Goal: Task Accomplishment & Management: Manage account settings

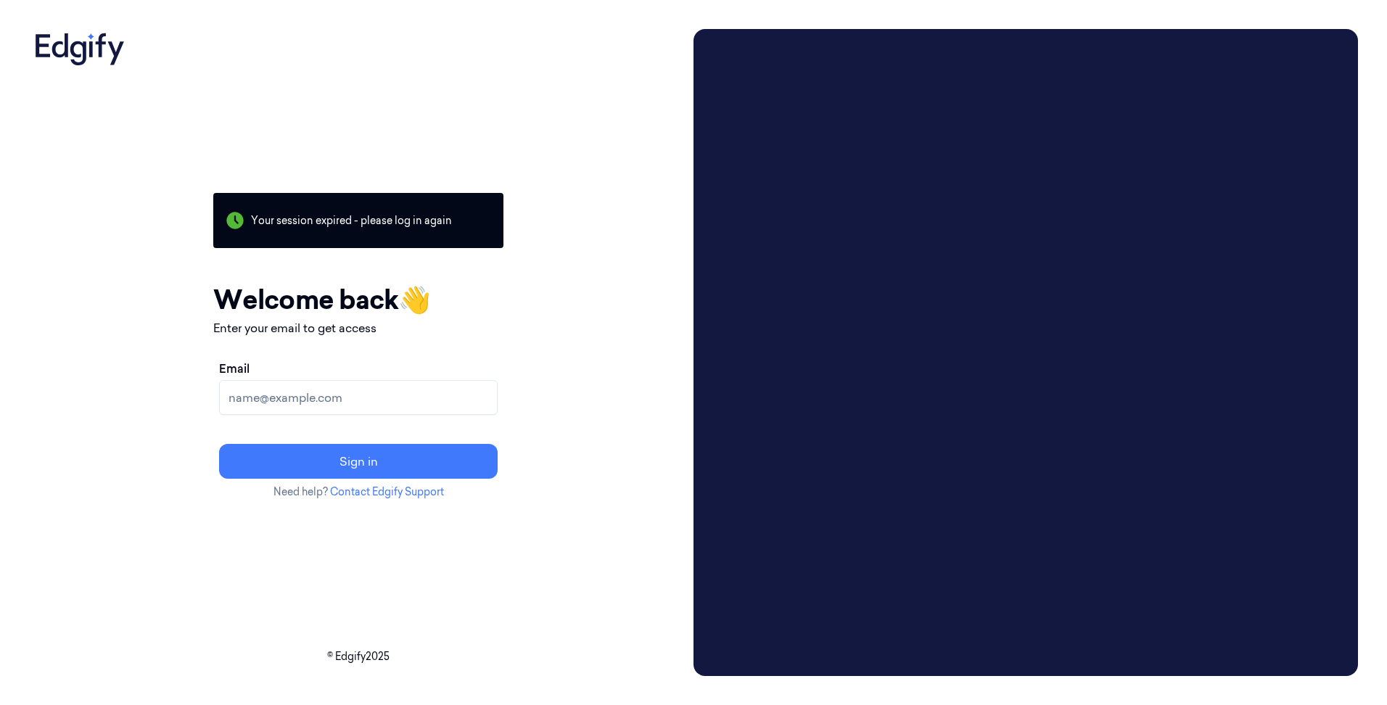
click at [326, 400] on input "Email" at bounding box center [358, 397] width 279 height 35
type input "[EMAIL_ADDRESS][DOMAIN_NAME]"
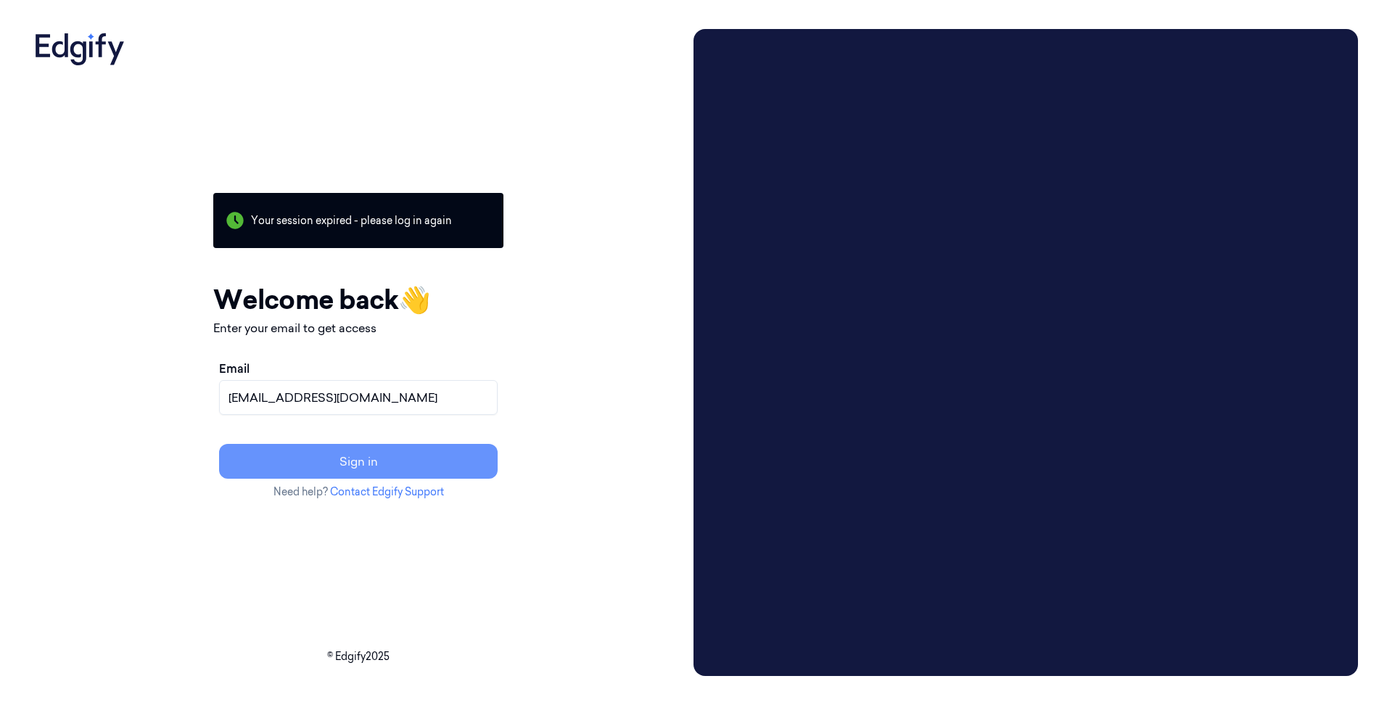
click at [314, 461] on button "Sign in" at bounding box center [358, 461] width 279 height 35
click at [194, 519] on div "Your session expired - please log in again Email sent - check your inbox for th…" at bounding box center [358, 352] width 659 height 647
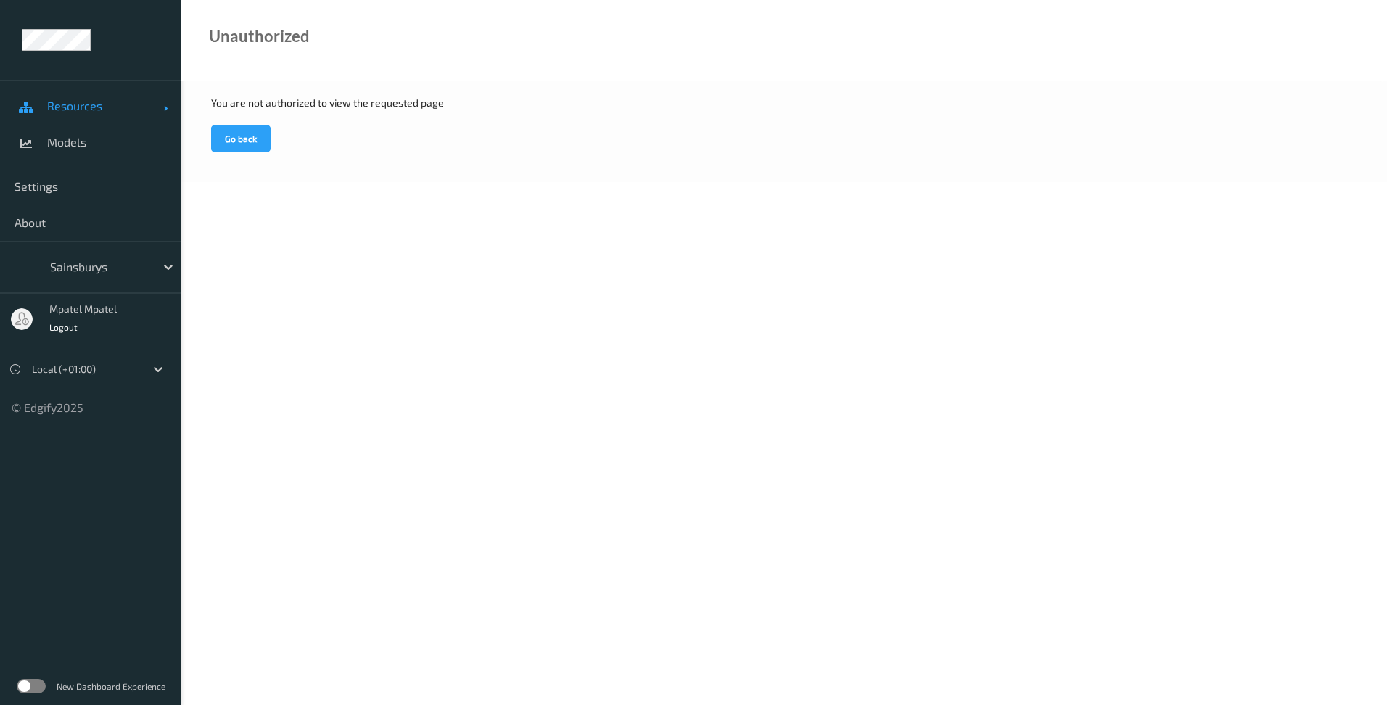
click at [78, 114] on link "Resources" at bounding box center [90, 106] width 181 height 36
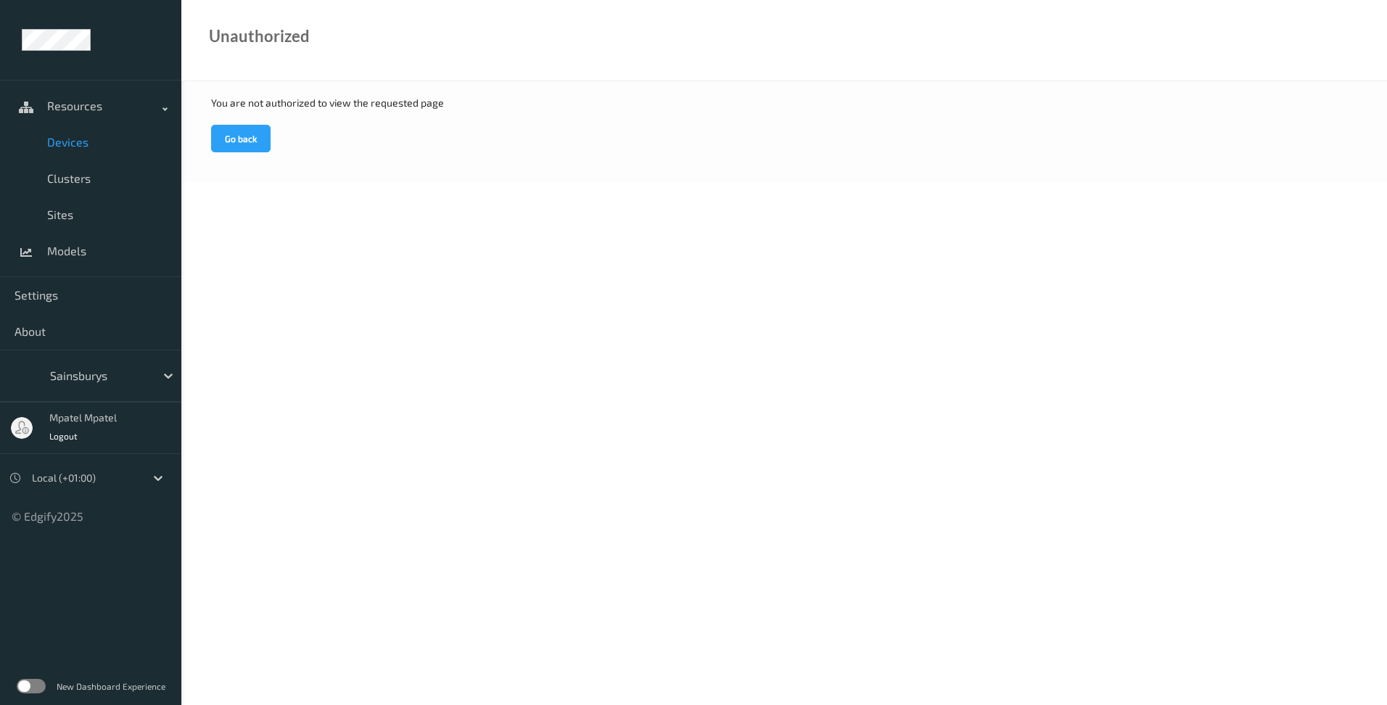
click at [61, 139] on span "Devices" at bounding box center [107, 142] width 120 height 15
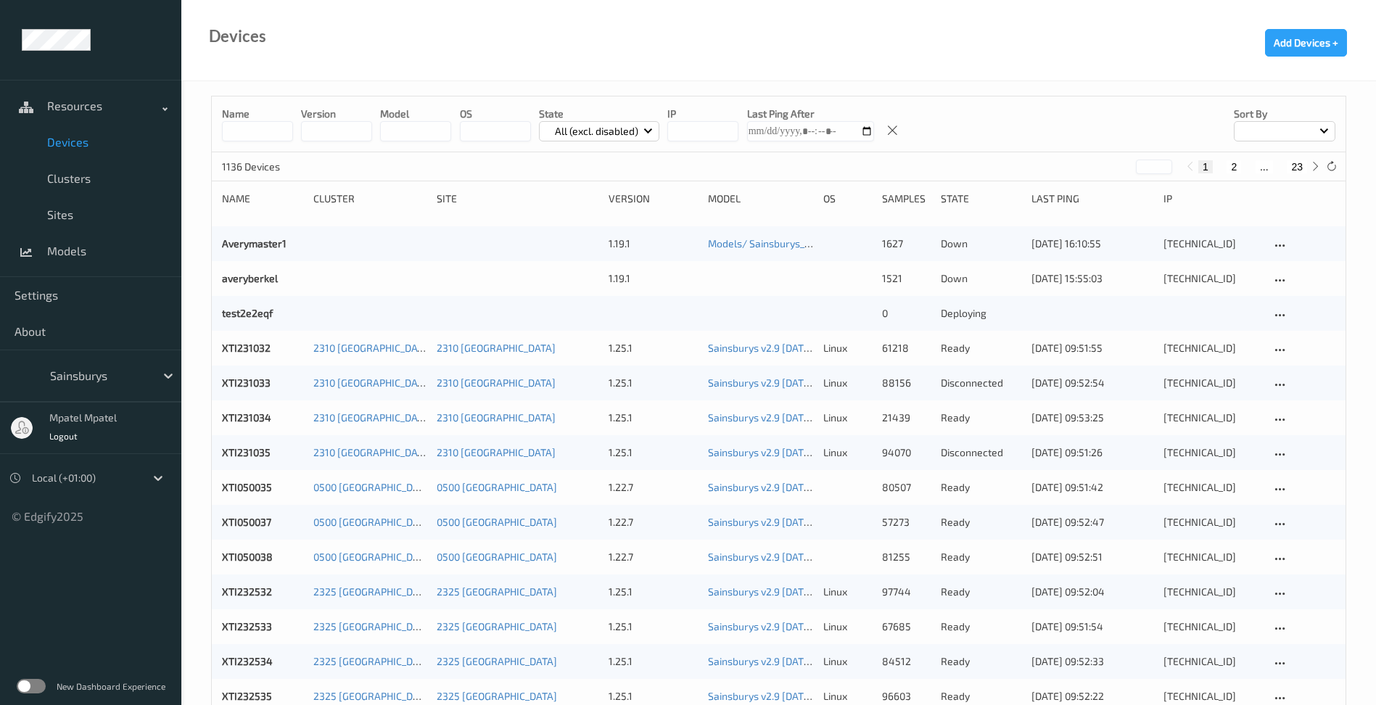
click at [231, 125] on input at bounding box center [257, 131] width 71 height 20
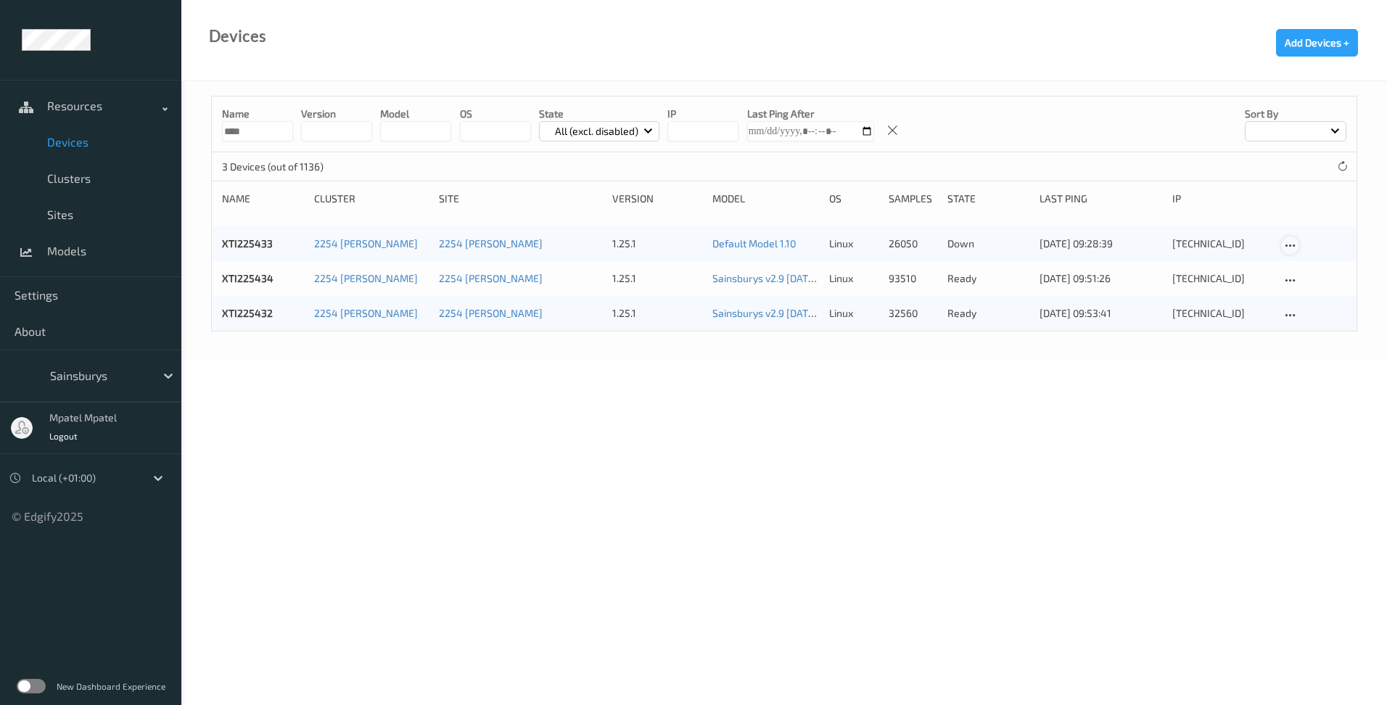
type input "****"
click at [1294, 246] on icon at bounding box center [1290, 245] width 12 height 13
click at [1300, 260] on link "Edit Device" at bounding box center [1327, 271] width 91 height 27
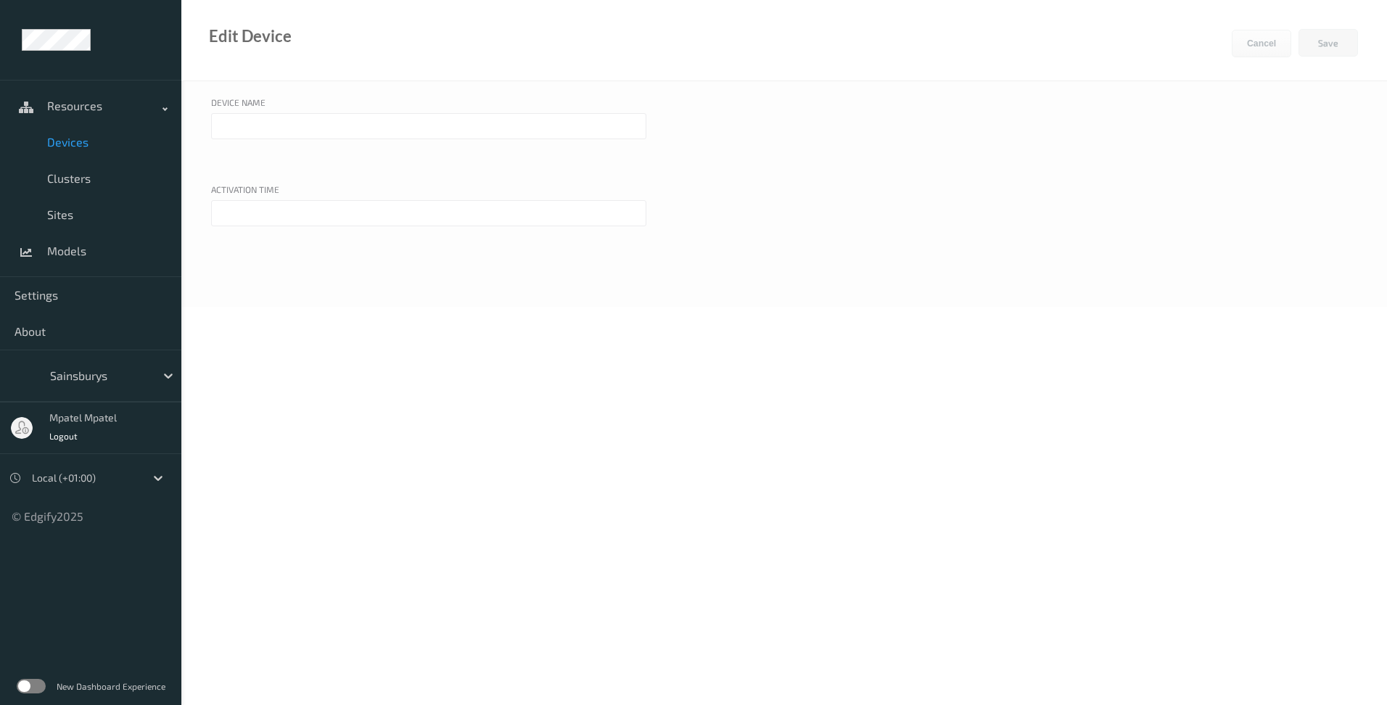
type input "XTI225433"
type input "[DATE] 8:00 AM"
click at [1255, 42] on button "Cancel" at bounding box center [1261, 44] width 59 height 28
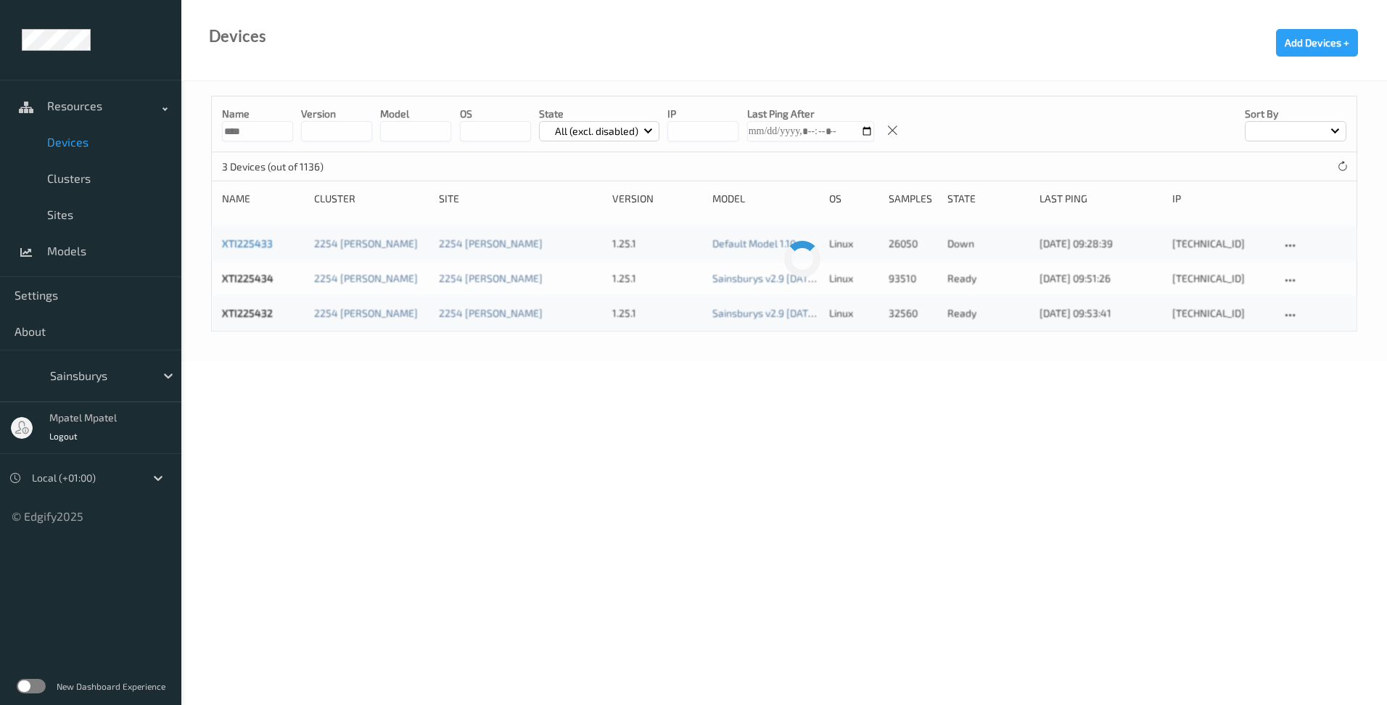
click at [265, 240] on link "XTI225433" at bounding box center [247, 243] width 51 height 12
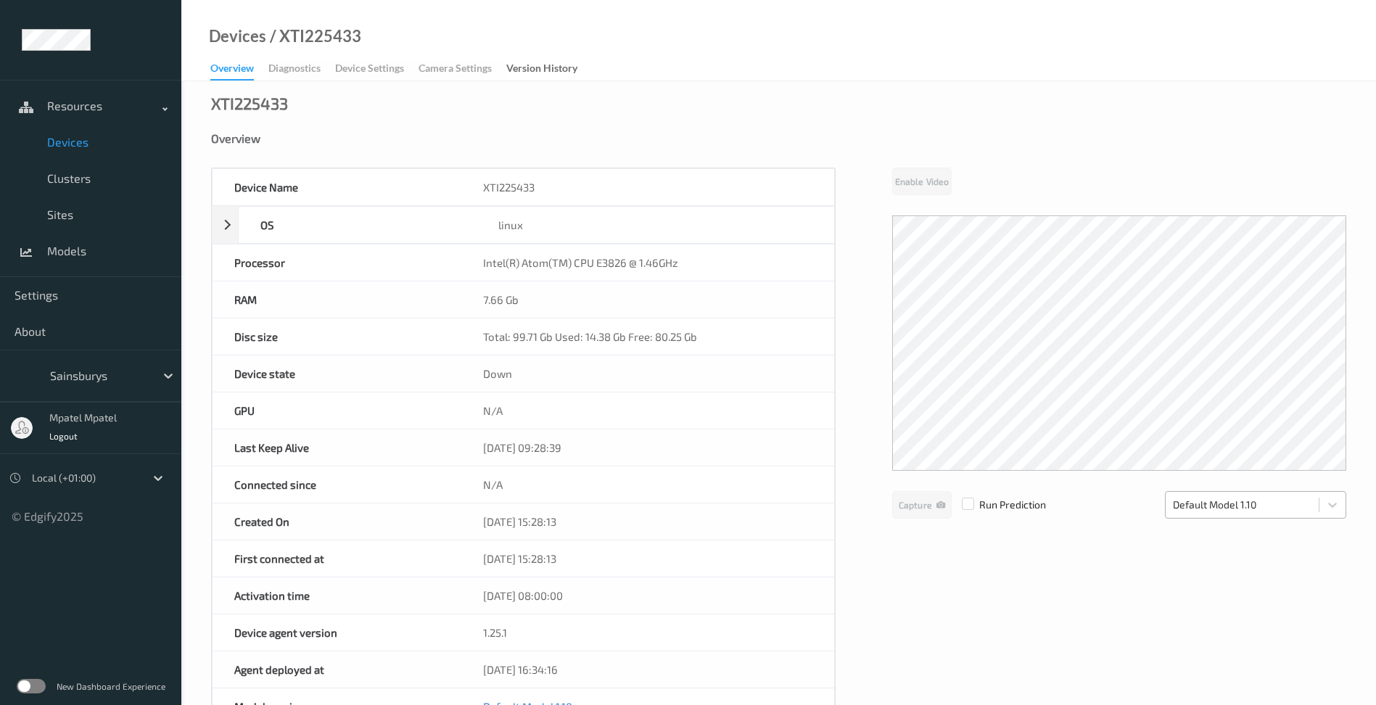
click at [1311, 509] on div at bounding box center [1242, 504] width 139 height 17
click at [941, 588] on div "Device Name XTI225433 OS linux Platform ubuntu Platform Version 20.04 Platform …" at bounding box center [778, 614] width 1135 height 893
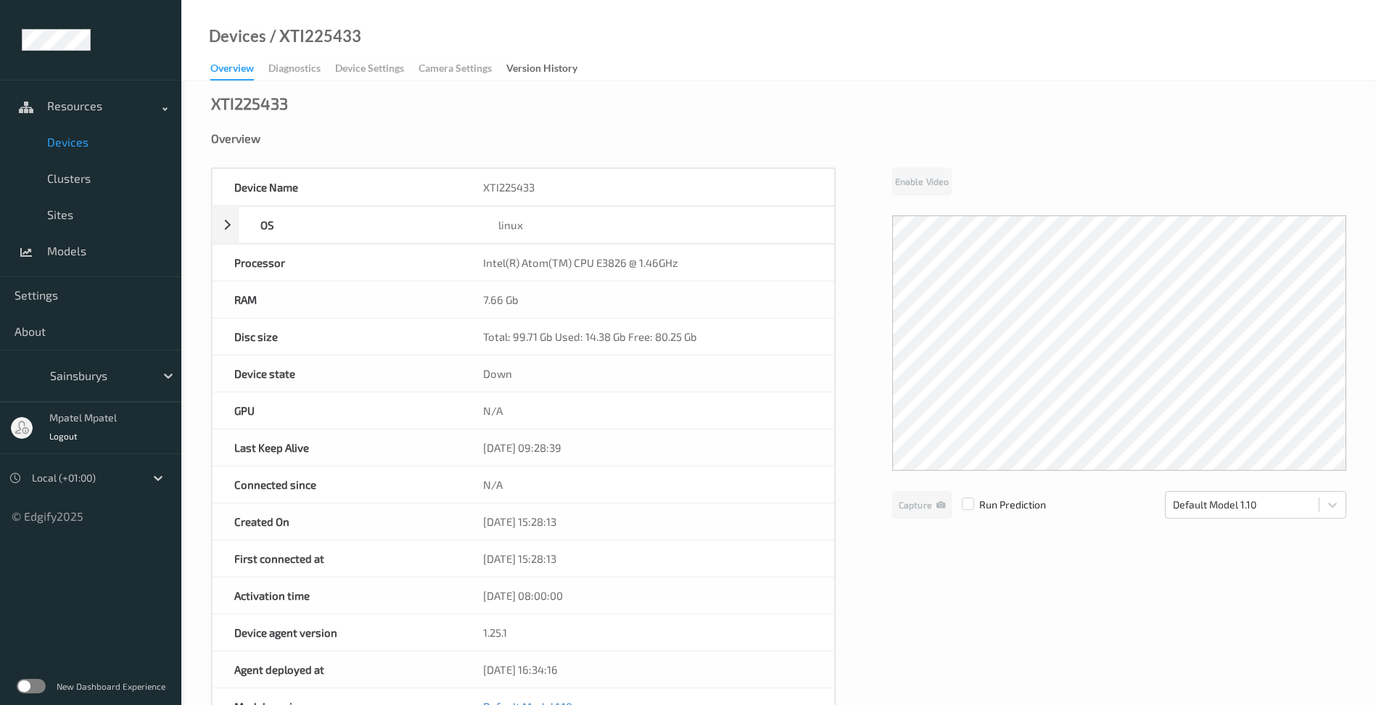
click at [457, 129] on div "XTI225433 Overview Device Name XTI225433 OS linux Platform ubuntu Platform Vers…" at bounding box center [778, 634] width 1195 height 1106
click at [872, 543] on div "Device Name XTI225433 OS linux Platform ubuntu Platform Version 20.04 Platform …" at bounding box center [778, 614] width 1135 height 893
click at [55, 130] on link "Devices" at bounding box center [90, 142] width 181 height 36
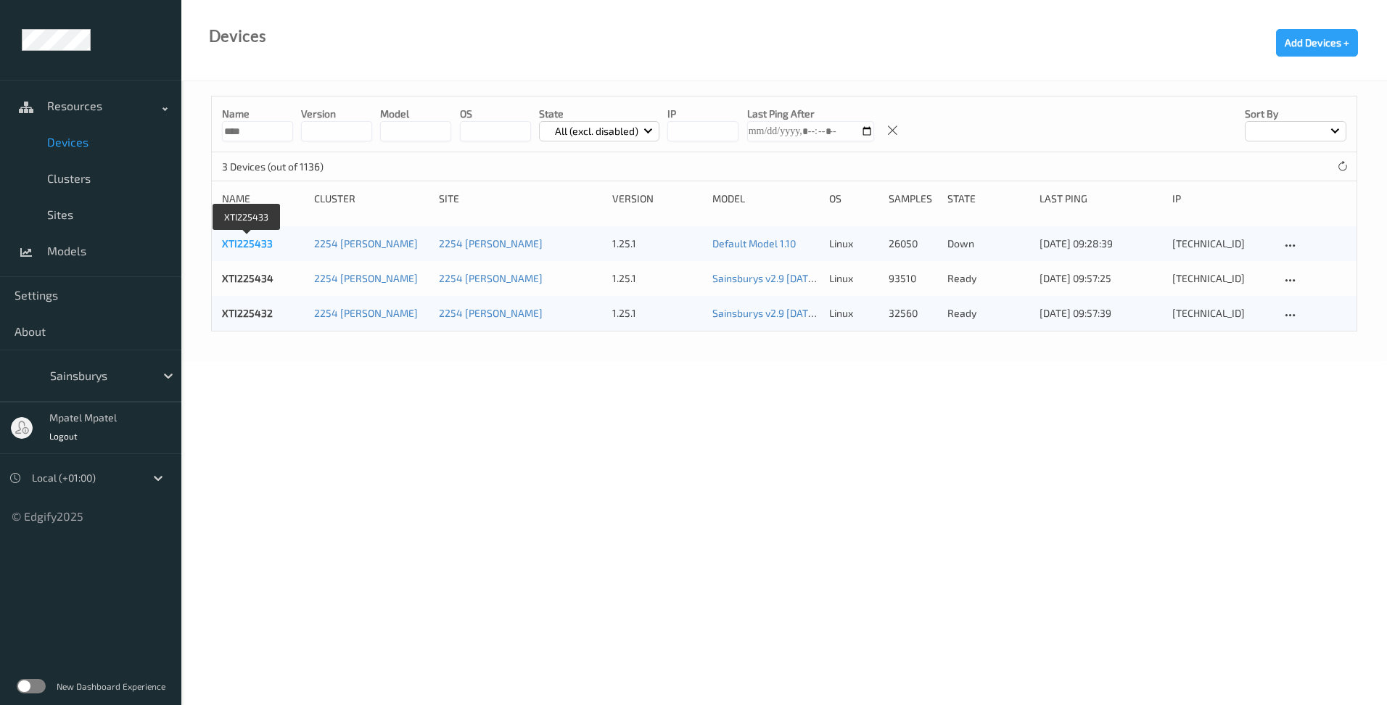
click at [239, 243] on link "XTI225433" at bounding box center [247, 243] width 51 height 12
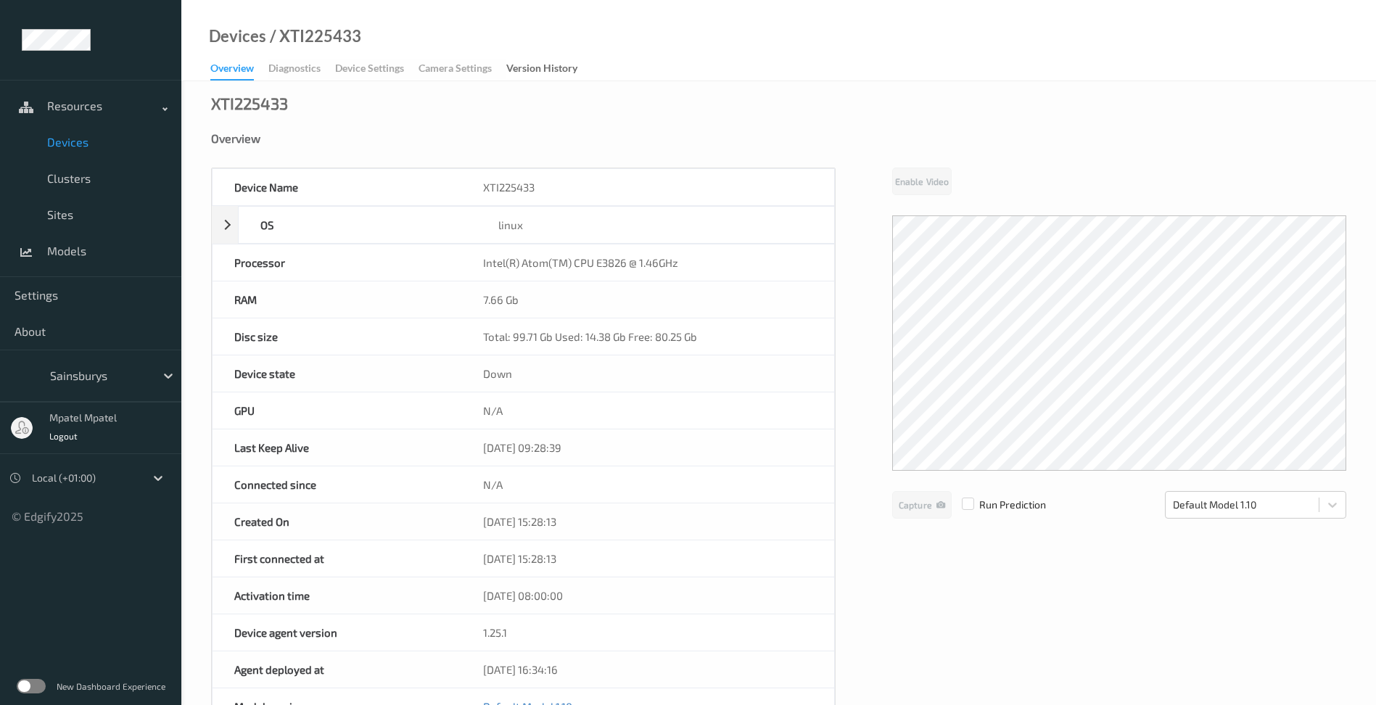
click at [971, 558] on div "Device Name XTI225433 OS linux Platform ubuntu Platform Version 20.04 Platform …" at bounding box center [778, 614] width 1135 height 893
click at [872, 580] on div "Device Name XTI225433 OS linux Platform ubuntu Platform Version 20.04 Platform …" at bounding box center [778, 614] width 1135 height 893
click at [20, 130] on span at bounding box center [27, 142] width 25 height 25
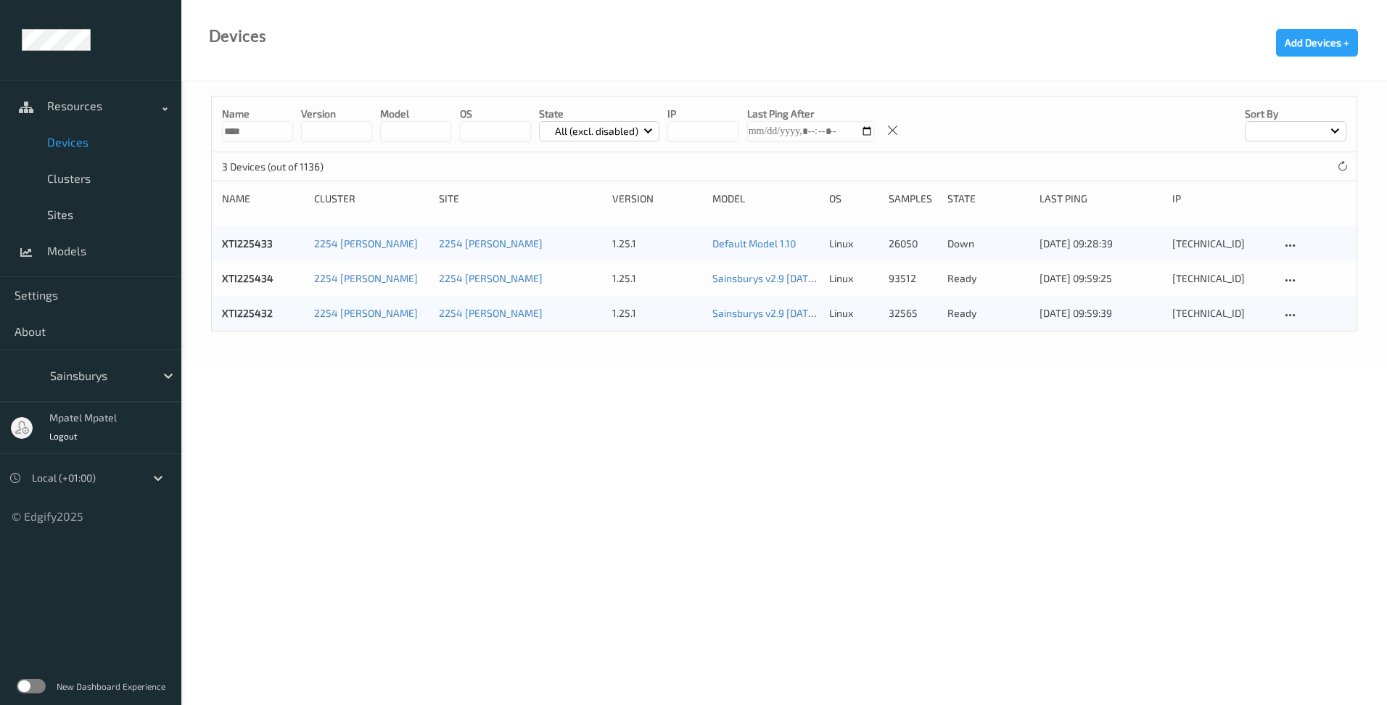
click at [1348, 156] on div "3 Devices (out of 1136)" at bounding box center [784, 166] width 1145 height 29
click at [1347, 164] on icon at bounding box center [1342, 166] width 11 height 11
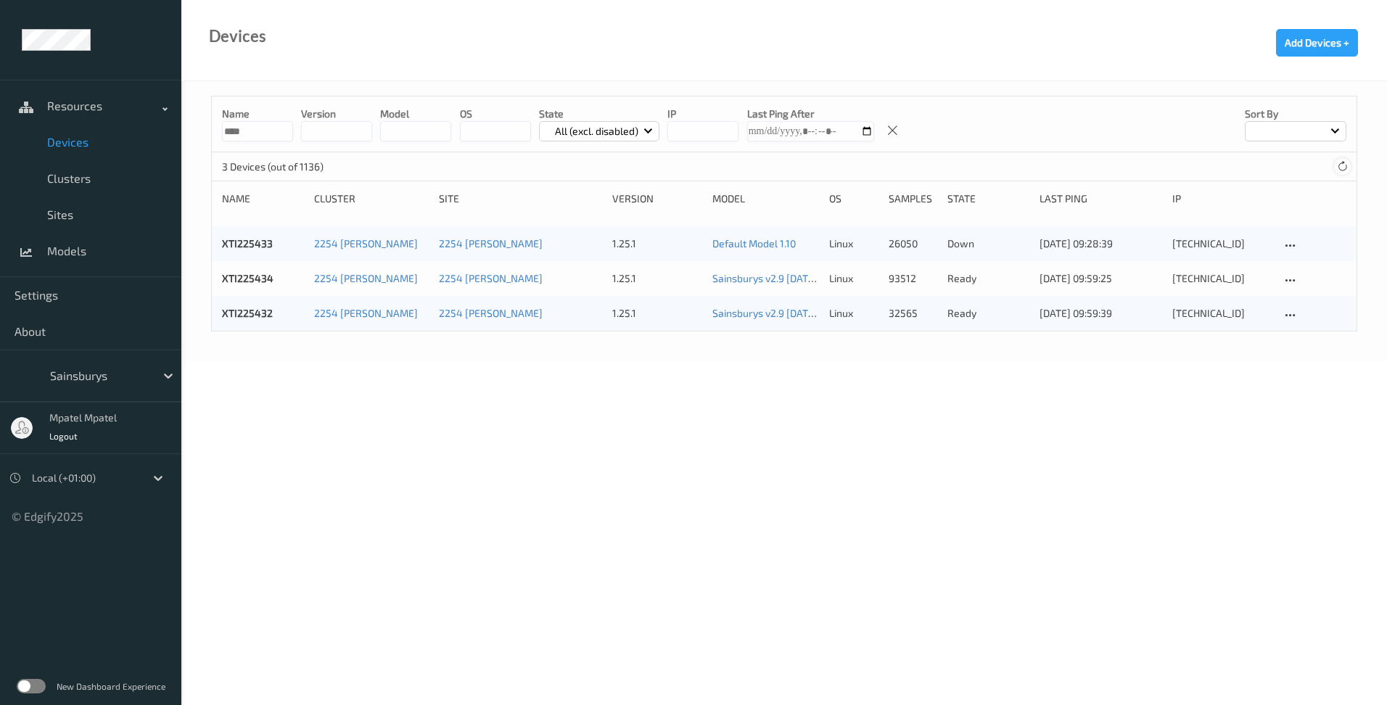
click at [1342, 165] on icon at bounding box center [1342, 166] width 11 height 11
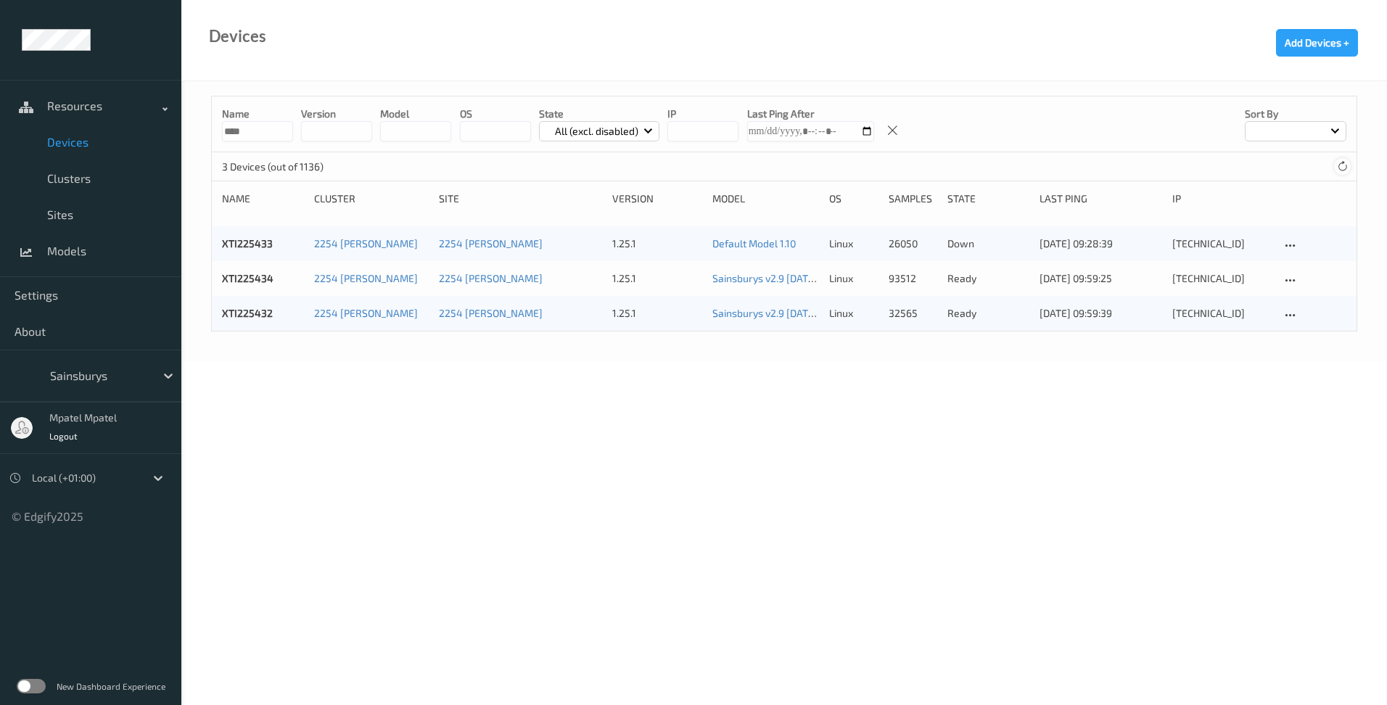
click at [1342, 165] on icon at bounding box center [1342, 166] width 11 height 11
click at [864, 403] on body "Resources Devices Clusters Sites Models Settings About Sainsburys mpatel mpatel…" at bounding box center [693, 352] width 1387 height 705
click at [250, 242] on link "XTI225433" at bounding box center [247, 243] width 51 height 12
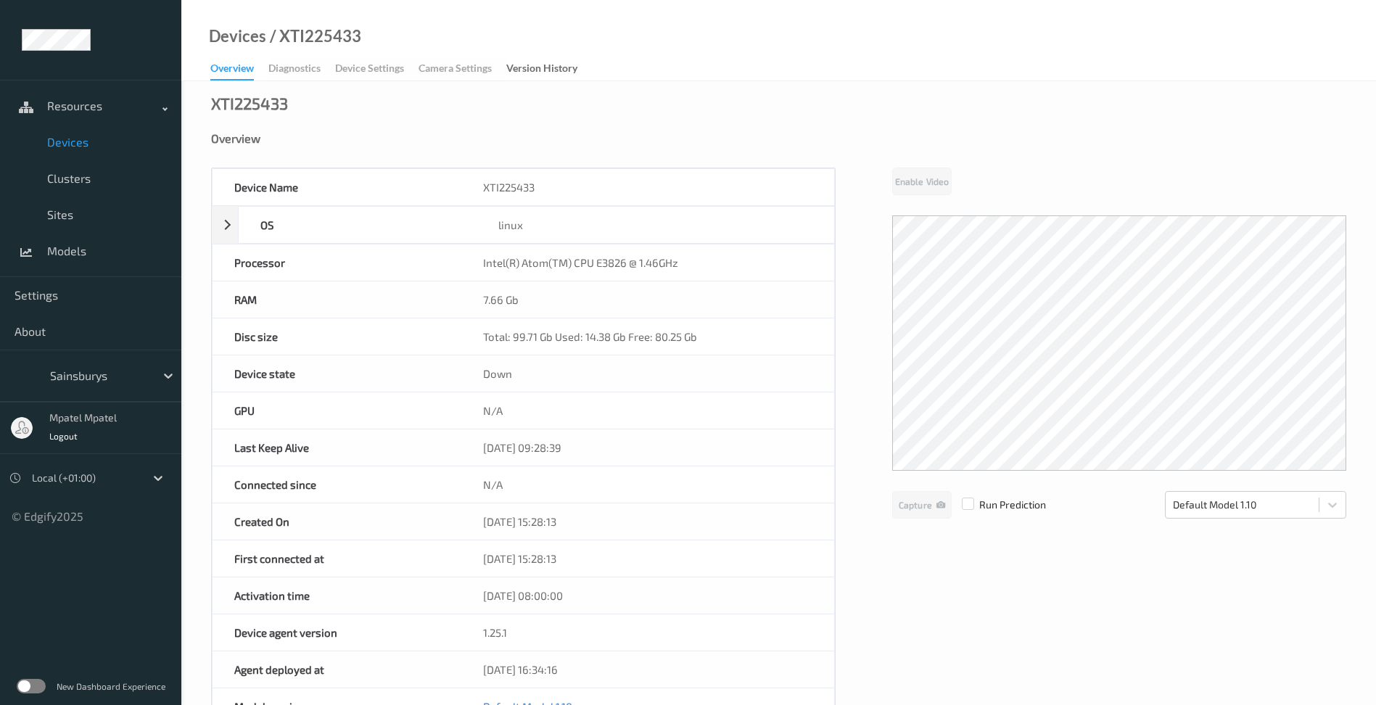
click at [1056, 566] on div "Device Name XTI225433 OS linux Platform ubuntu Platform Version 20.04 Platform …" at bounding box center [778, 614] width 1135 height 893
click at [1331, 502] on icon at bounding box center [1333, 505] width 15 height 15
click at [1069, 549] on div "Device Name XTI225433 OS linux Platform ubuntu Platform Version 20.04 Platform …" at bounding box center [778, 614] width 1135 height 893
click at [68, 151] on link "Devices" at bounding box center [90, 142] width 181 height 36
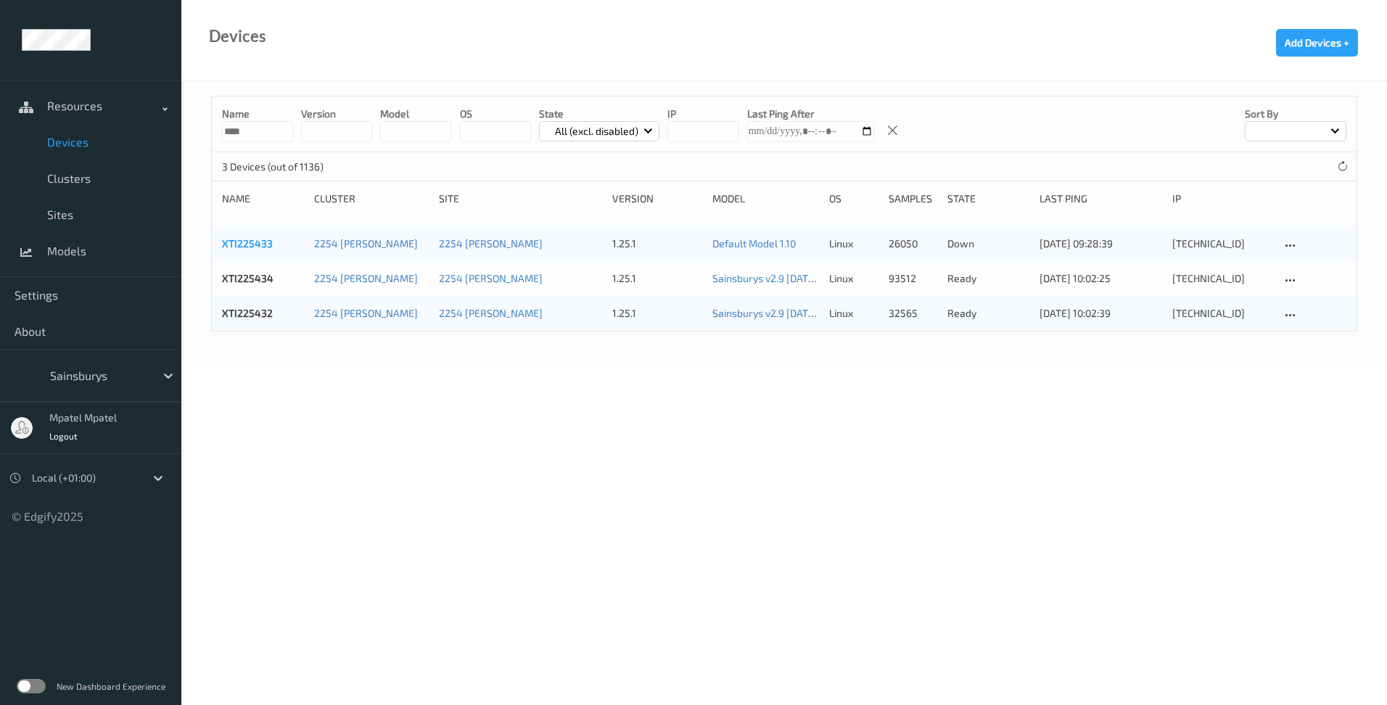
drag, startPoint x: 290, startPoint y: 402, endPoint x: 249, endPoint y: 238, distance: 169.1
click at [287, 390] on body "Resources Devices Clusters Sites Models Settings About Sainsburys mpatel mpatel…" at bounding box center [693, 352] width 1387 height 705
drag, startPoint x: 267, startPoint y: 132, endPoint x: 216, endPoint y: 128, distance: 50.9
click at [216, 128] on div "Name **** version model OS State All (excl. disabled) IP Last Ping After Sort by" at bounding box center [784, 124] width 1145 height 56
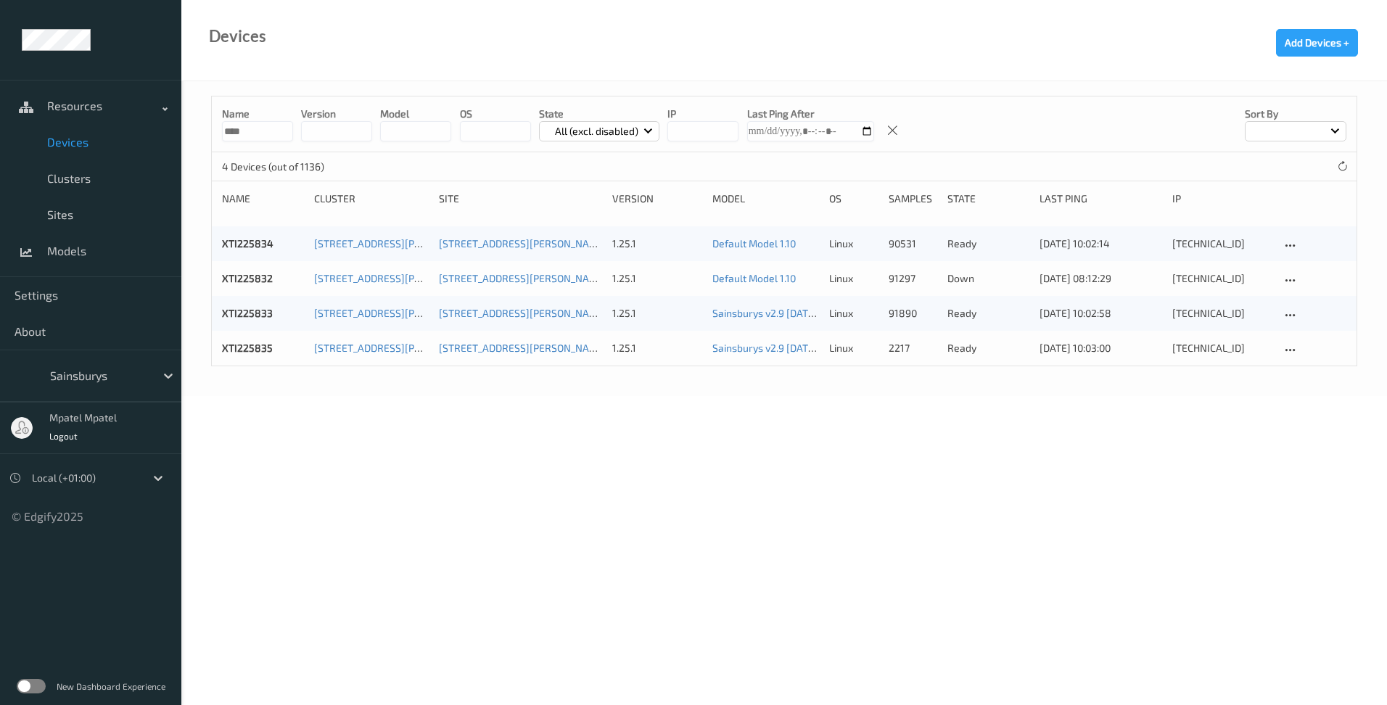
drag, startPoint x: 268, startPoint y: 130, endPoint x: 206, endPoint y: 131, distance: 61.7
click at [206, 131] on div "Name **** version model OS State All (excl. disabled) IP Last Ping After Sort b…" at bounding box center [784, 238] width 1206 height 315
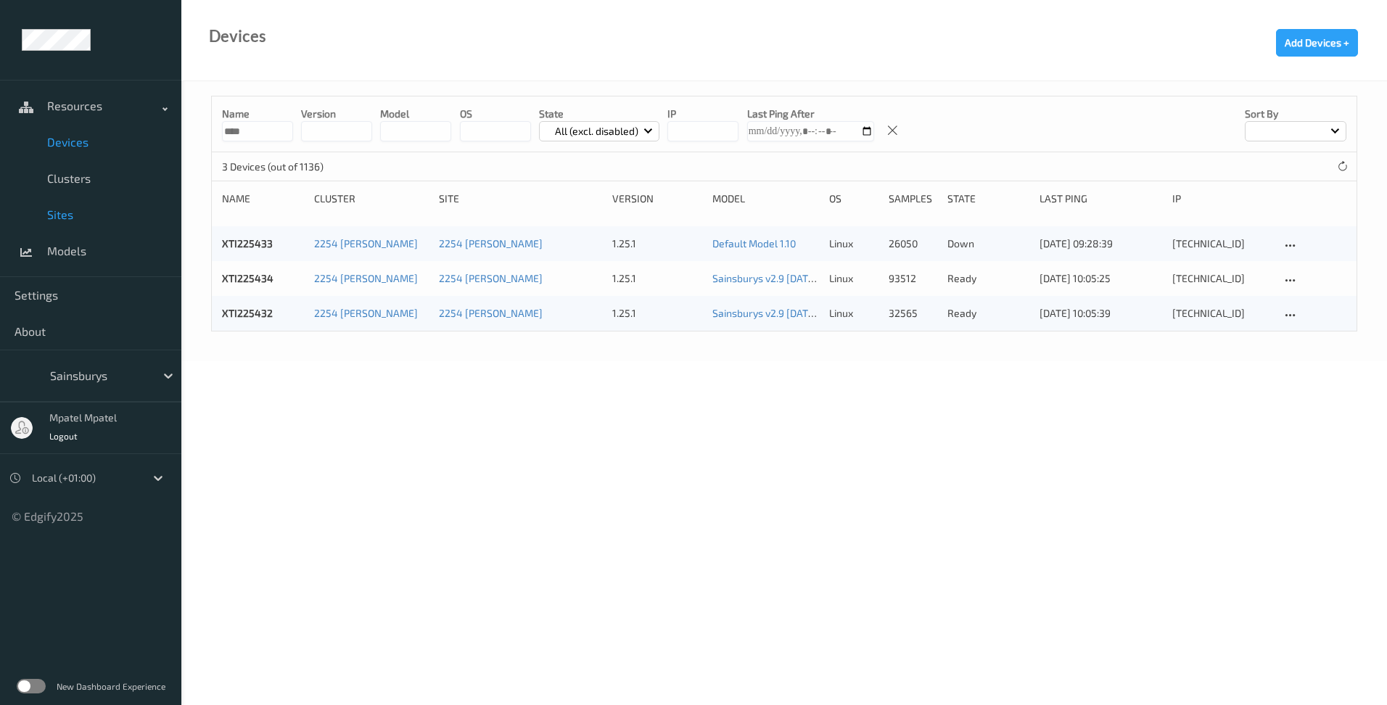
type input "****"
click at [971, 422] on body "Resources Devices Clusters Sites Models Settings About Sainsburys mpatel mpatel…" at bounding box center [693, 352] width 1387 height 705
click at [821, 496] on body "Resources Devices Clusters Sites Models Settings About Sainsburys mpatel mpatel…" at bounding box center [693, 352] width 1387 height 705
click at [564, 461] on body "Resources Devices Clusters Sites Models Settings About Sainsburys mpatel mpatel…" at bounding box center [693, 352] width 1387 height 704
click at [750, 389] on body "Resources Devices Clusters Sites Models Settings About Sainsburys mpatel mpatel…" at bounding box center [693, 352] width 1387 height 704
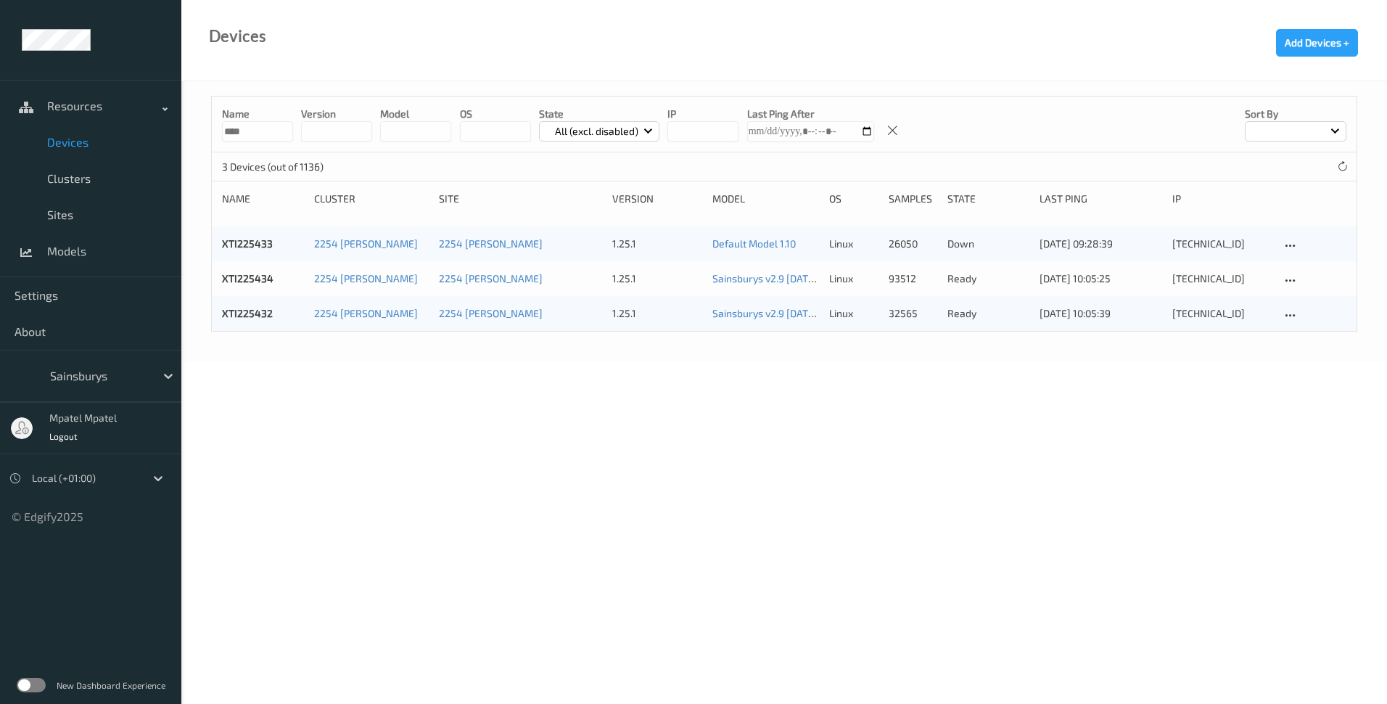
click at [71, 136] on span "Devices" at bounding box center [107, 142] width 120 height 15
click at [1039, 408] on body "Resources Devices Clusters Sites Models Settings About Sainsburys mpatel mpatel…" at bounding box center [693, 352] width 1387 height 704
click at [551, 385] on body "Resources Devices Clusters Sites Models Settings About Sainsburys mpatel mpatel…" at bounding box center [693, 352] width 1387 height 704
